Goal: Task Accomplishment & Management: Manage account settings

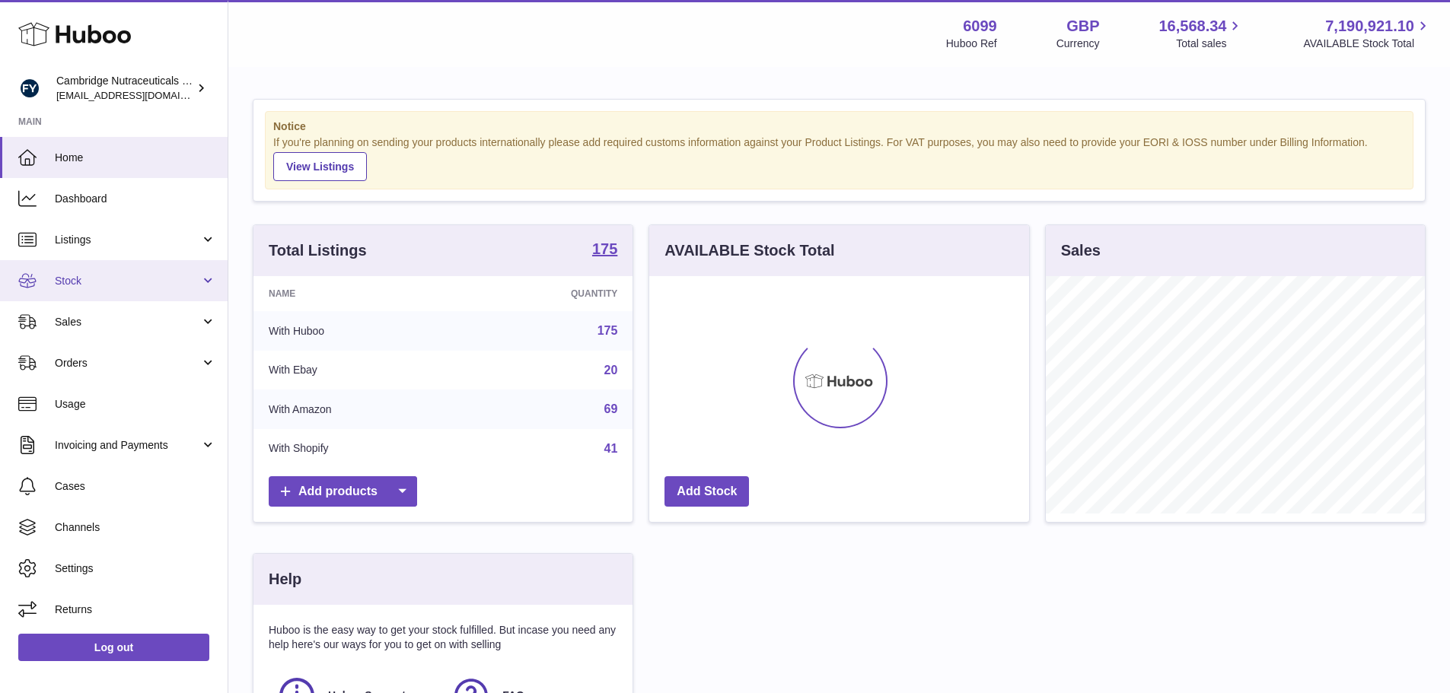
drag, startPoint x: 71, startPoint y: 294, endPoint x: 80, endPoint y: 316, distance: 23.9
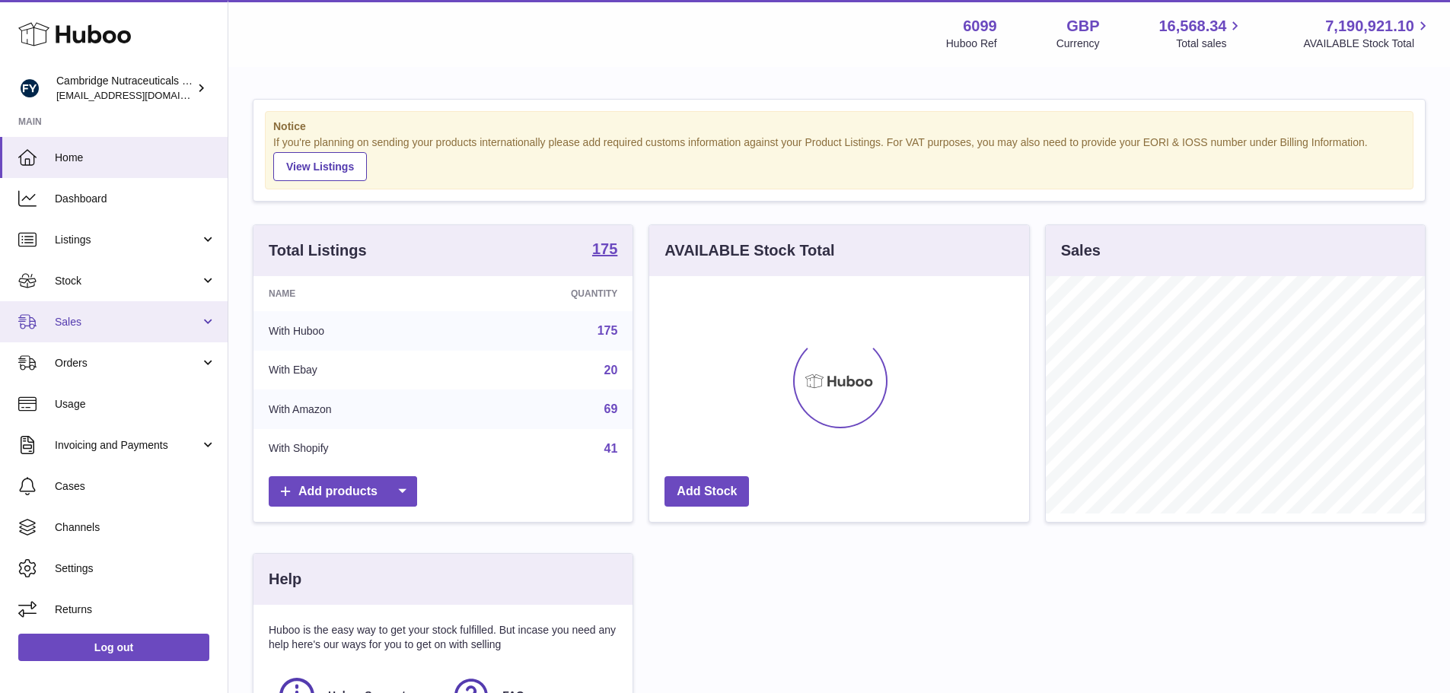
click at [71, 294] on link "Stock" at bounding box center [114, 280] width 228 height 41
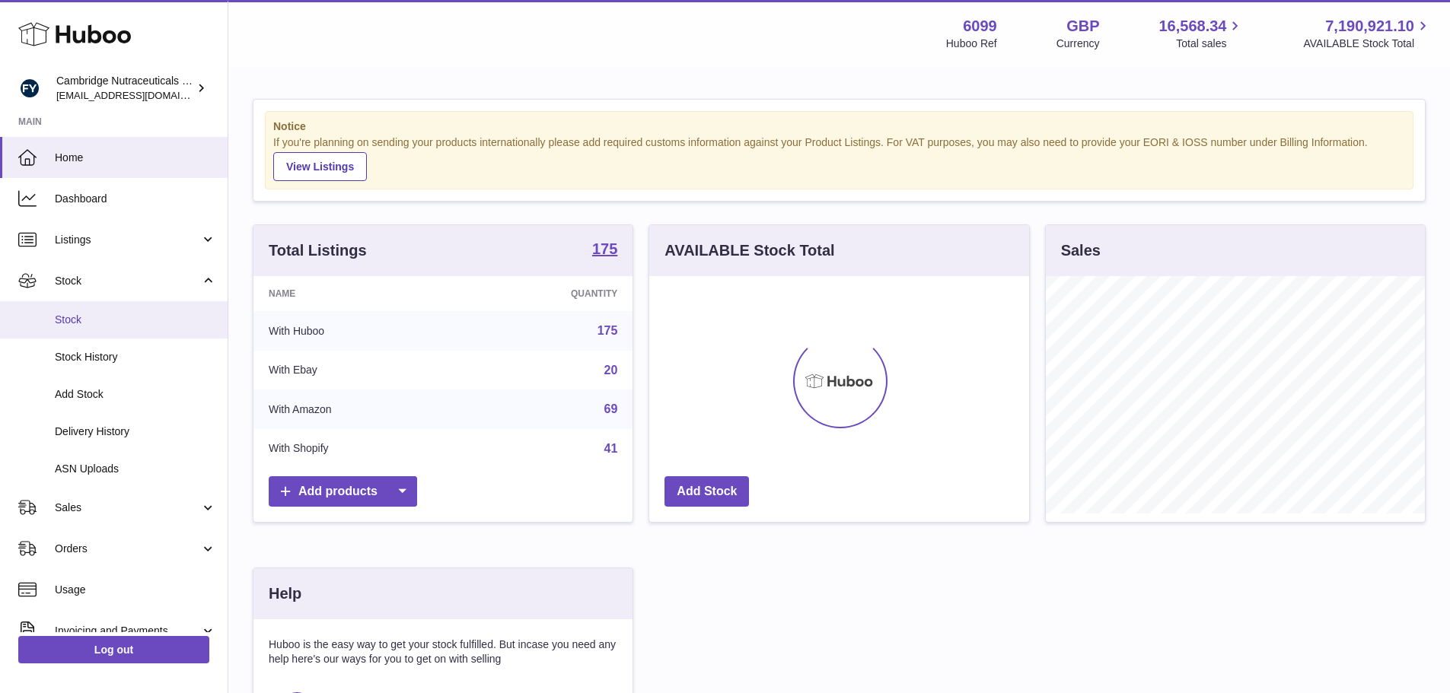
scroll to position [237, 380]
click at [84, 317] on span "Stock" at bounding box center [135, 320] width 161 height 14
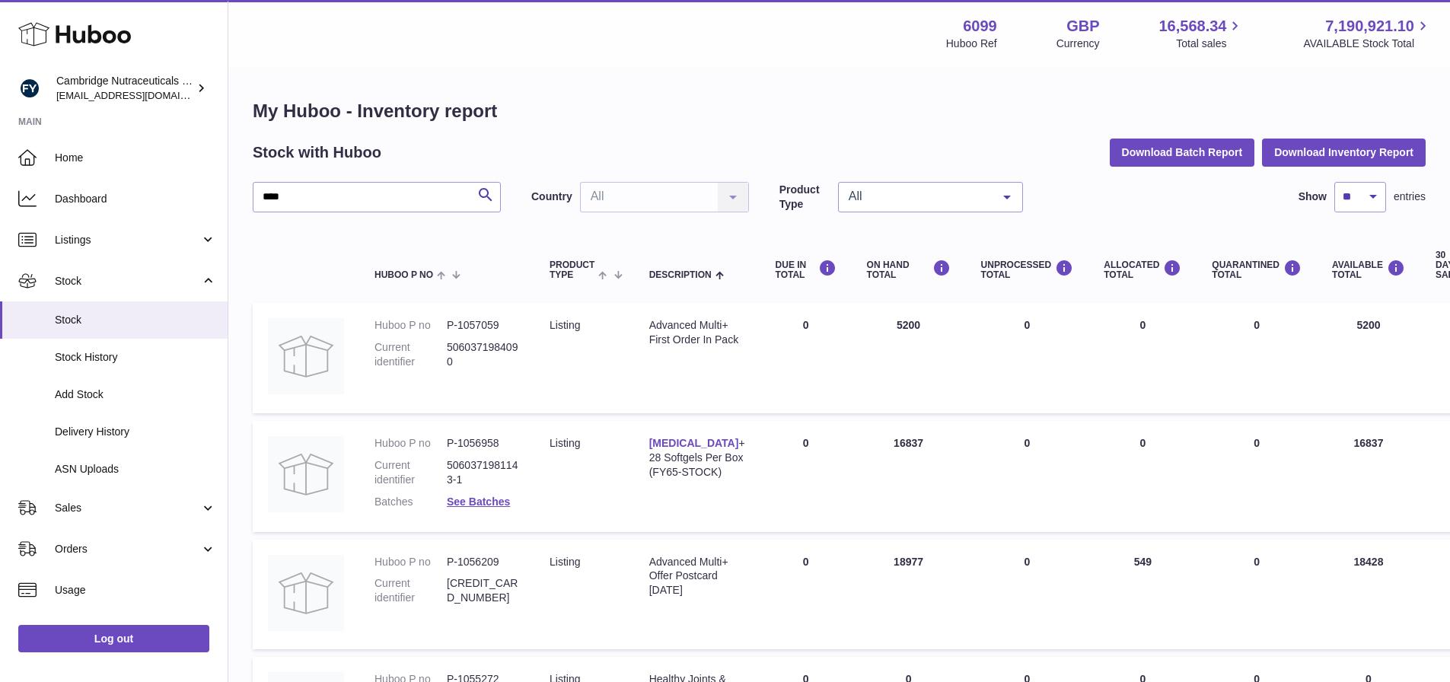
type input "****"
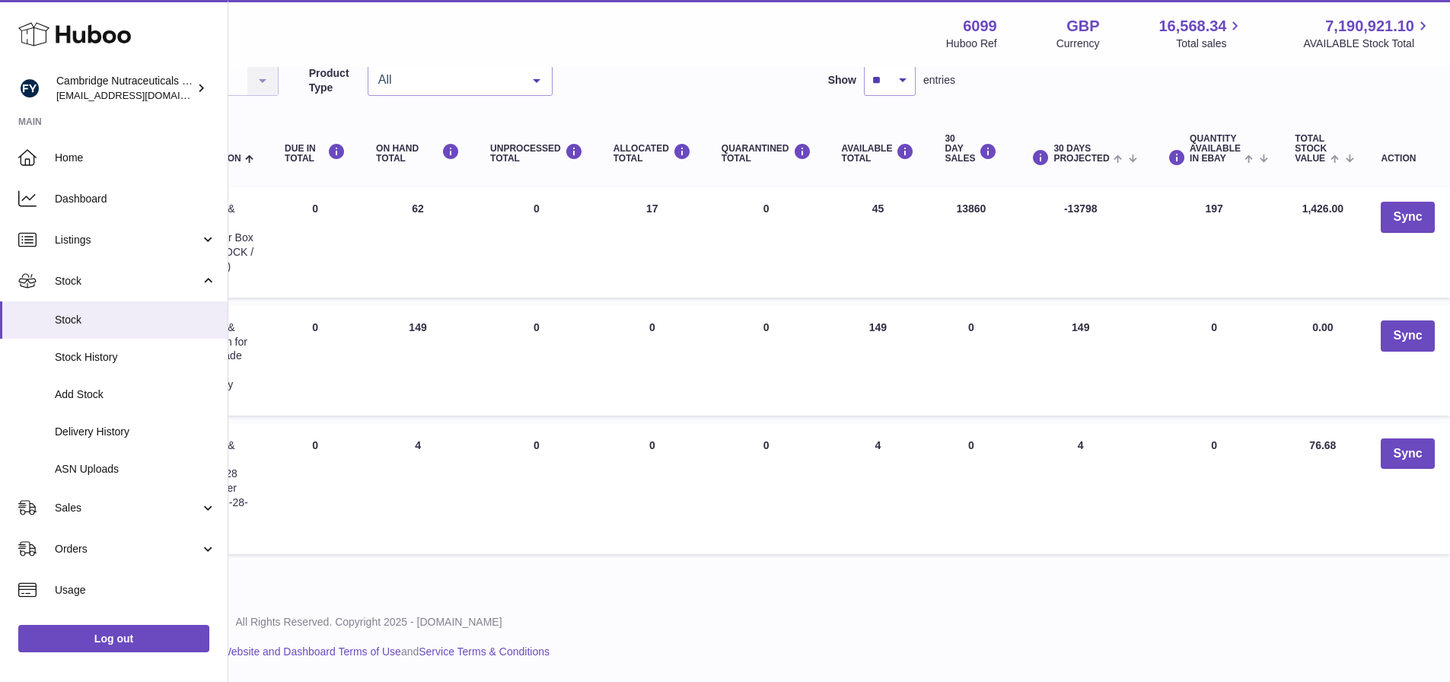
scroll to position [116, 0]
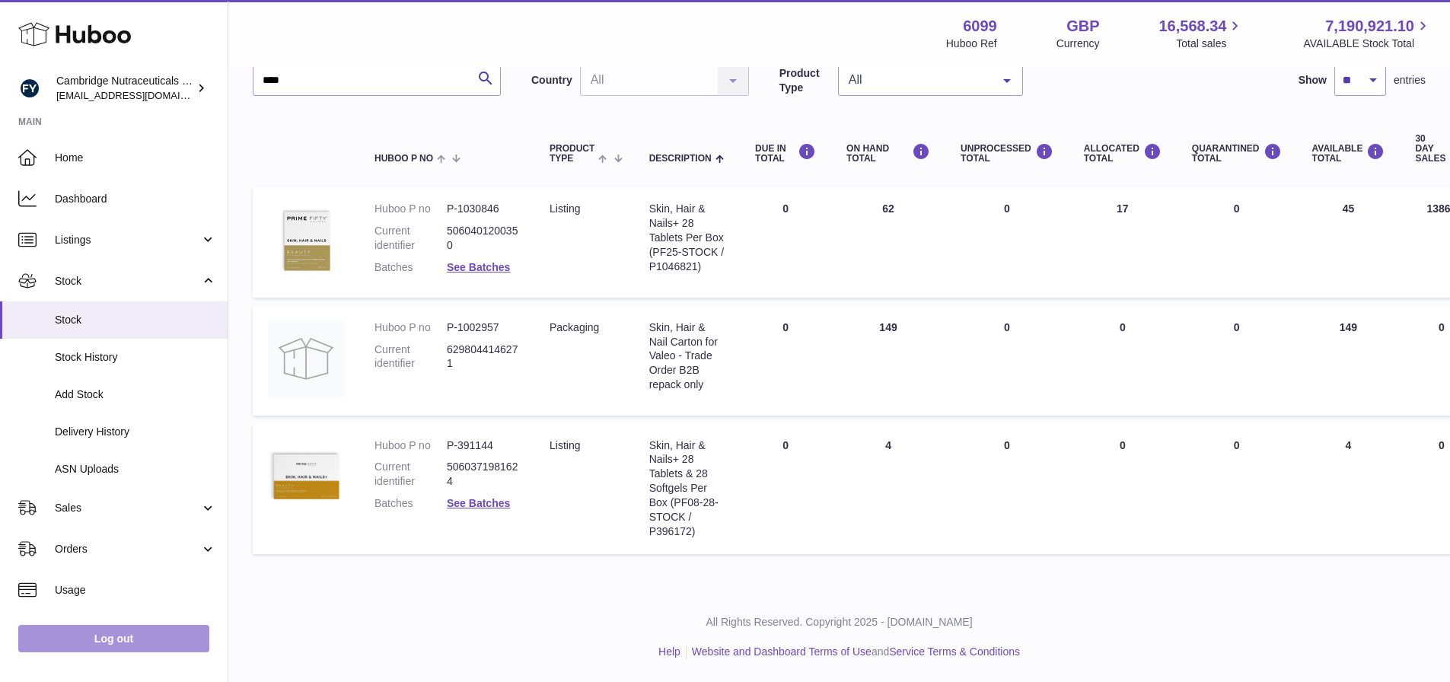
click at [107, 639] on link "Log out" at bounding box center [113, 638] width 191 height 27
